Goal: Information Seeking & Learning: Learn about a topic

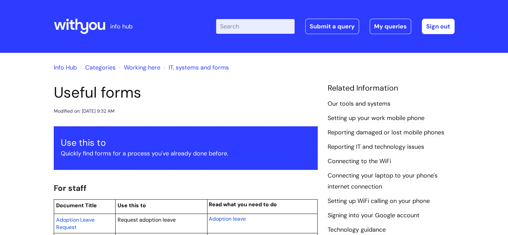
click at [245, 27] on input "Enter your search term here..." at bounding box center [255, 26] width 78 height 15
type input "y"
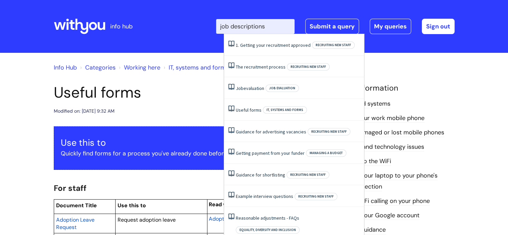
type input "job descriptions"
click button "Search" at bounding box center [0, 0] width 0 height 0
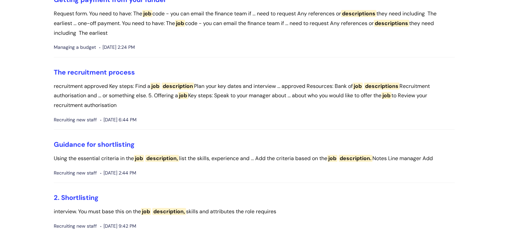
scroll to position [212, 0]
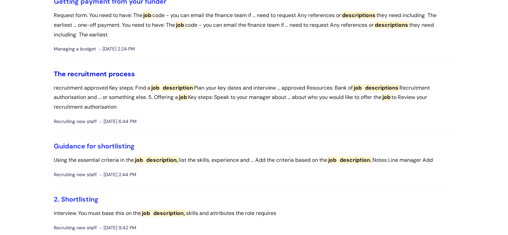
click at [117, 78] on link "The recruitment process" at bounding box center [94, 73] width 81 height 9
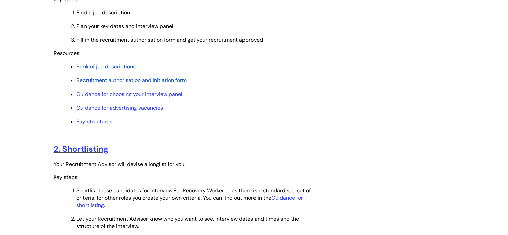
scroll to position [310, 0]
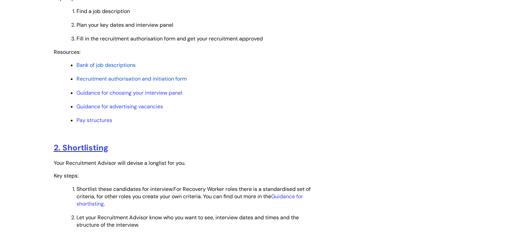
click at [84, 68] on span "Bank of job descriptions" at bounding box center [105, 64] width 59 height 7
